Goal: Information Seeking & Learning: Learn about a topic

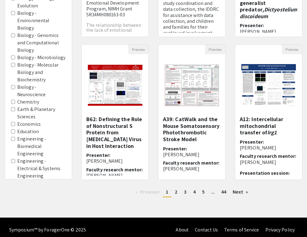
scroll to position [249, 0]
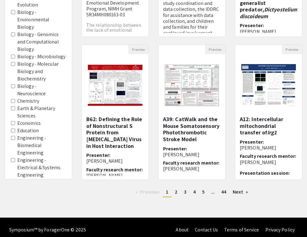
click at [14, 180] on area-English "English" at bounding box center [13, 182] width 4 height 4
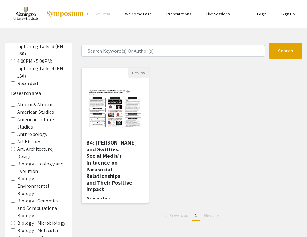
click at [101, 155] on h5 "B4: [PERSON_NAME] and Swifties: Social Media’s Influence on Parasocial Relation…" at bounding box center [115, 165] width 58 height 53
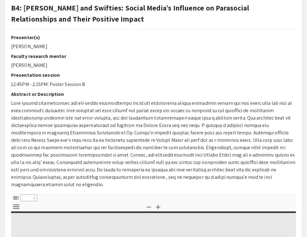
select select "custom"
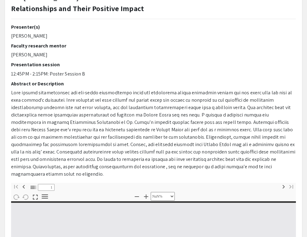
scroll to position [52, 0]
type input "0"
select select "custom"
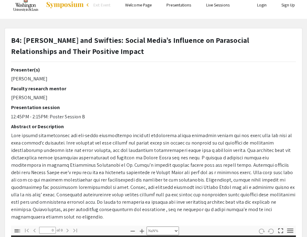
scroll to position [8, 0]
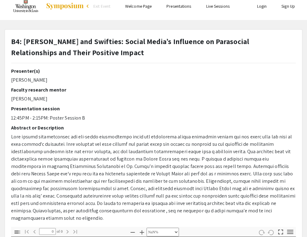
type input "1"
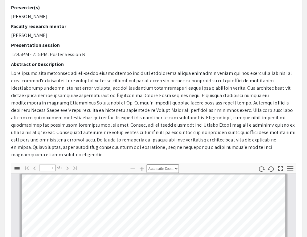
scroll to position [72, 0]
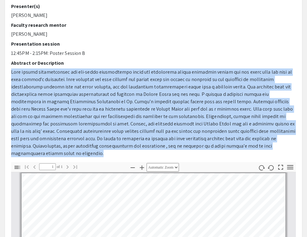
drag, startPoint x: 12, startPoint y: 71, endPoint x: 190, endPoint y: 144, distance: 192.9
click at [190, 144] on p at bounding box center [153, 112] width 285 height 89
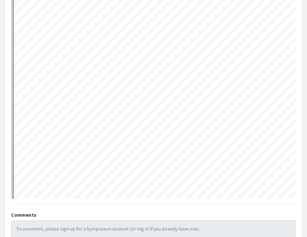
scroll to position [66, 0]
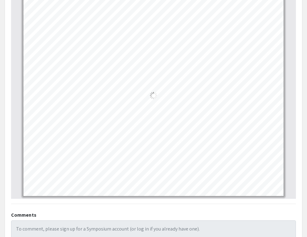
select select "custom"
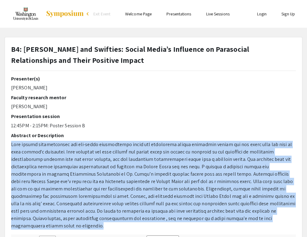
scroll to position [0, 0]
click at [228, 120] on div "Presentation session 12:45PM - 2:15PM: Poster Session B" at bounding box center [153, 122] width 285 height 16
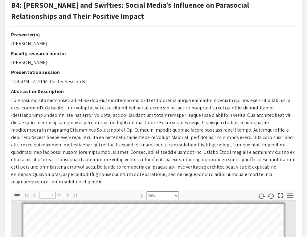
scroll to position [45, 0]
